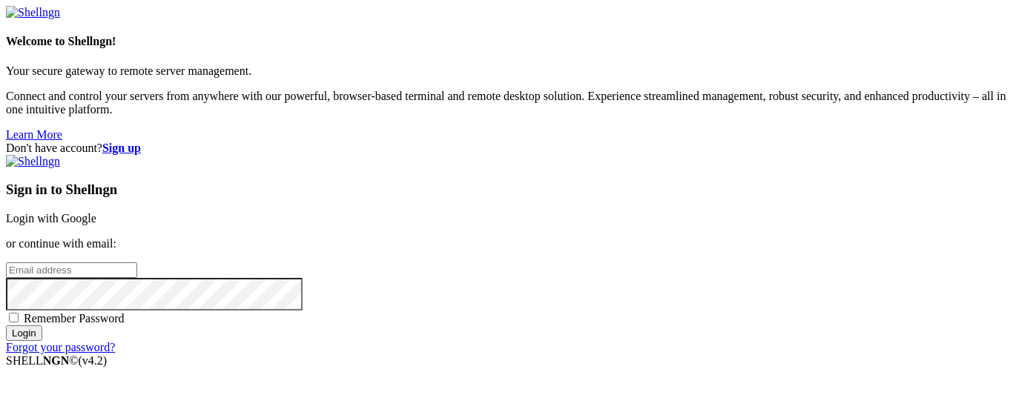
click at [96, 212] on link "Login with Google" at bounding box center [51, 218] width 90 height 13
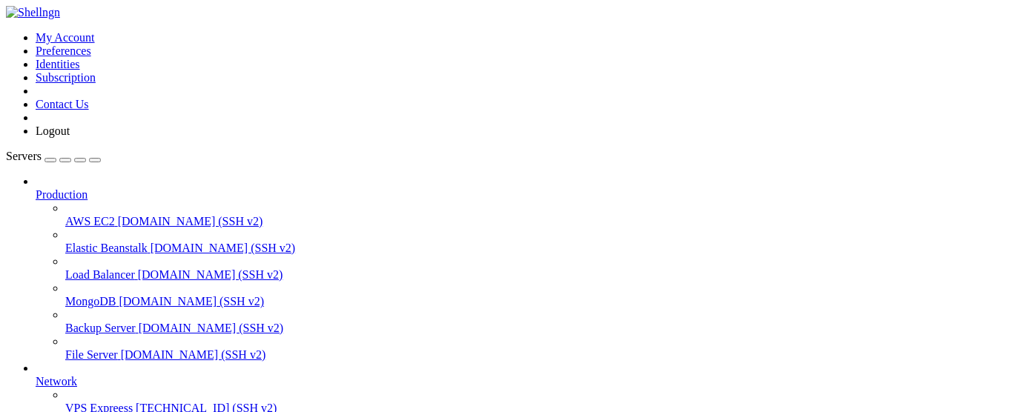
click at [93, 402] on span "VPS Expreess" at bounding box center [98, 408] width 67 height 13
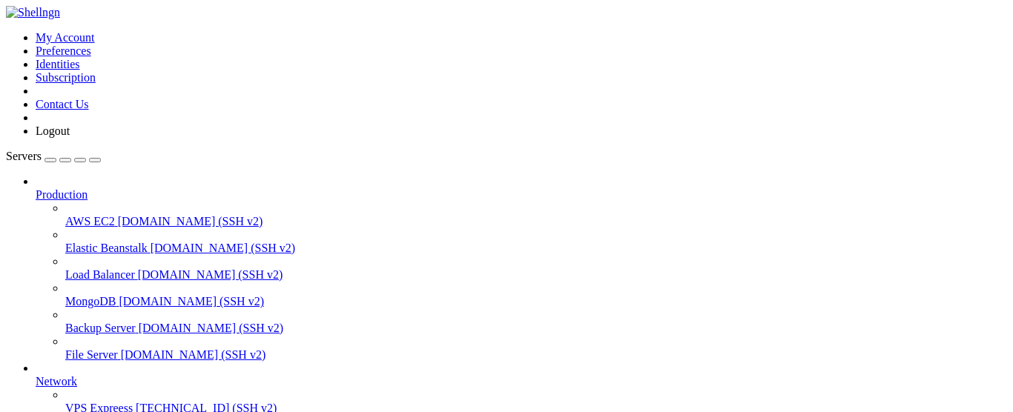
type input "/root/tools_deploy"
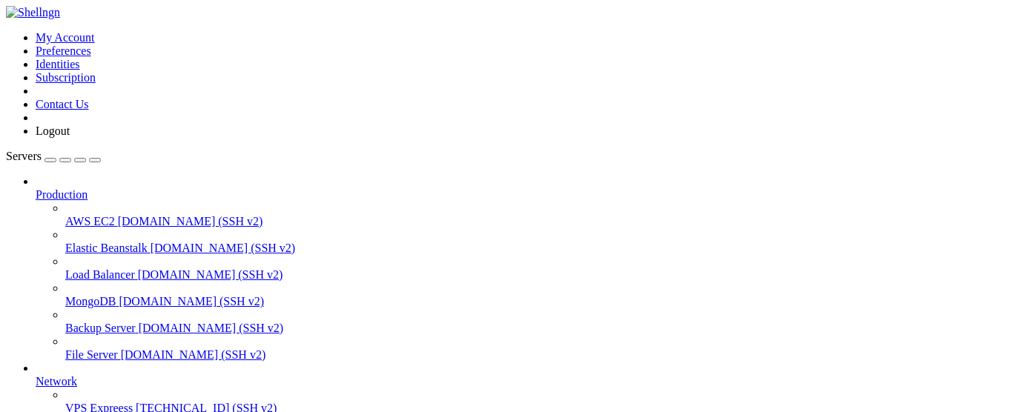
scroll to position [0, 0]
